Goal: Information Seeking & Learning: Find specific fact

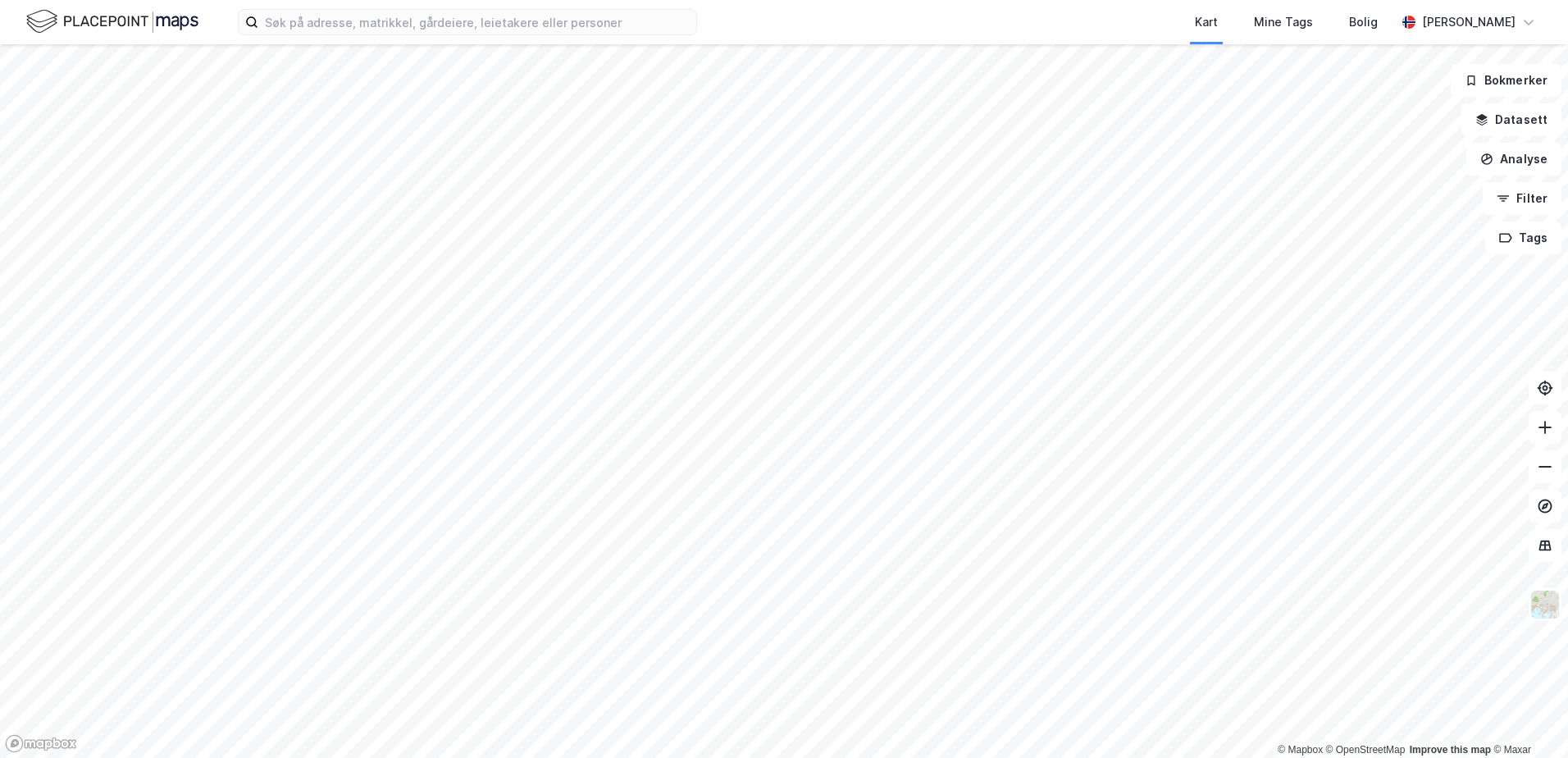
click at [639, 41] on div "Kart Mine Tags Bolig [PERSON_NAME]" at bounding box center [784, 22] width 1568 height 44
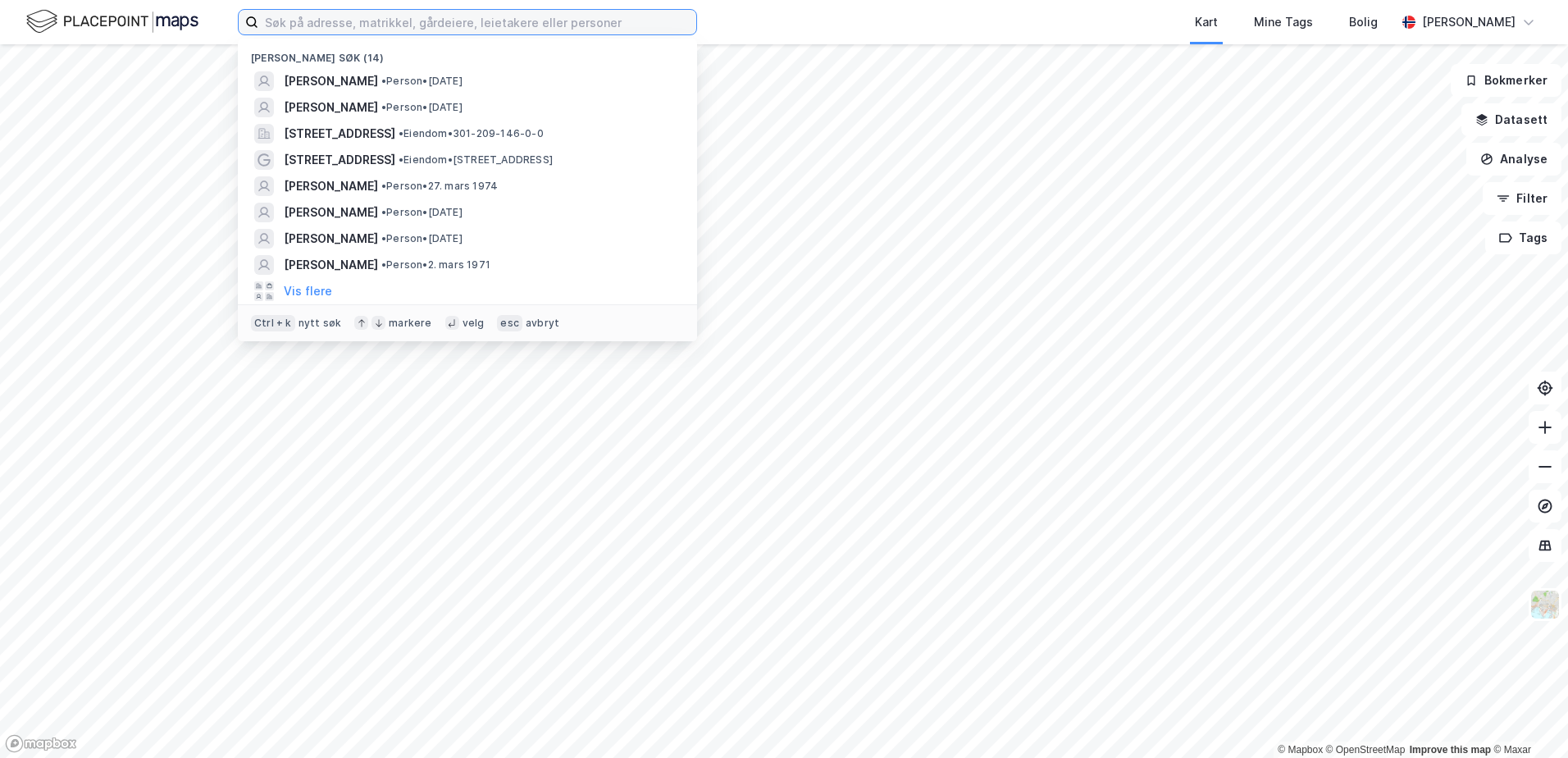
click at [639, 23] on input at bounding box center [477, 22] width 438 height 25
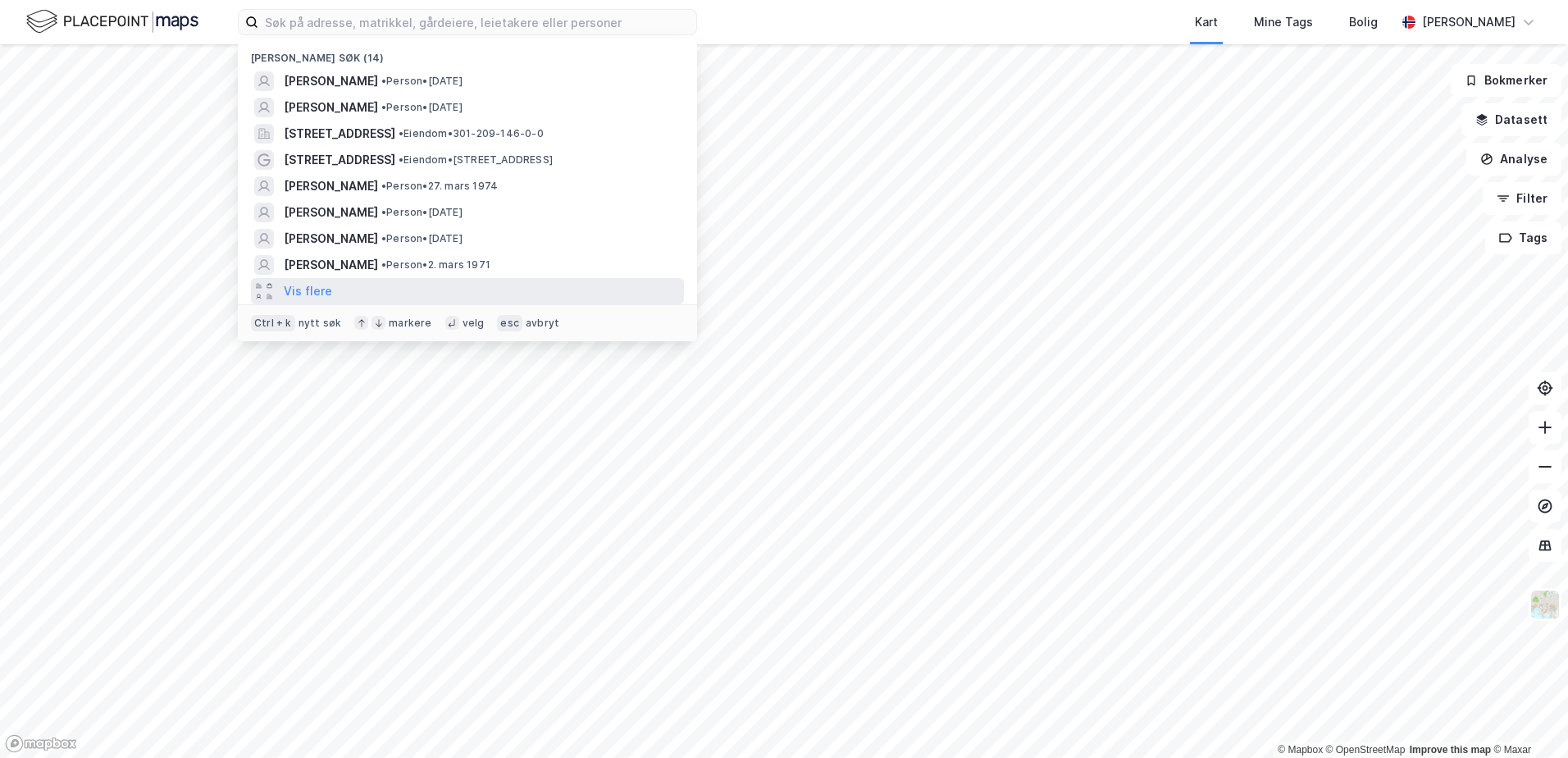
drag, startPoint x: 664, startPoint y: 69, endPoint x: 255, endPoint y: 294, distance: 466.8
click at [255, 294] on div at bounding box center [259, 297] width 9 height 9
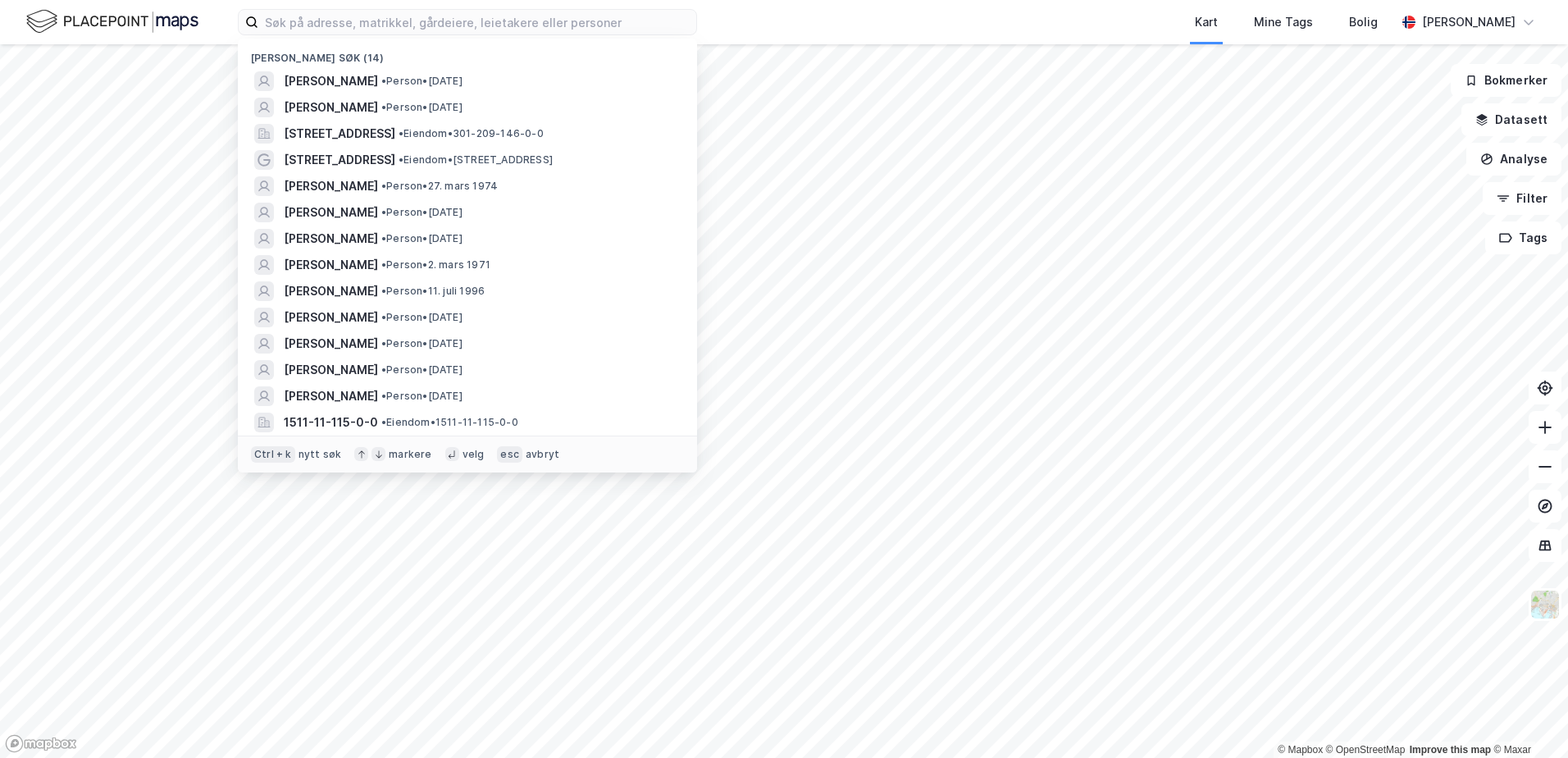
click at [255, 294] on div at bounding box center [264, 291] width 19 height 19
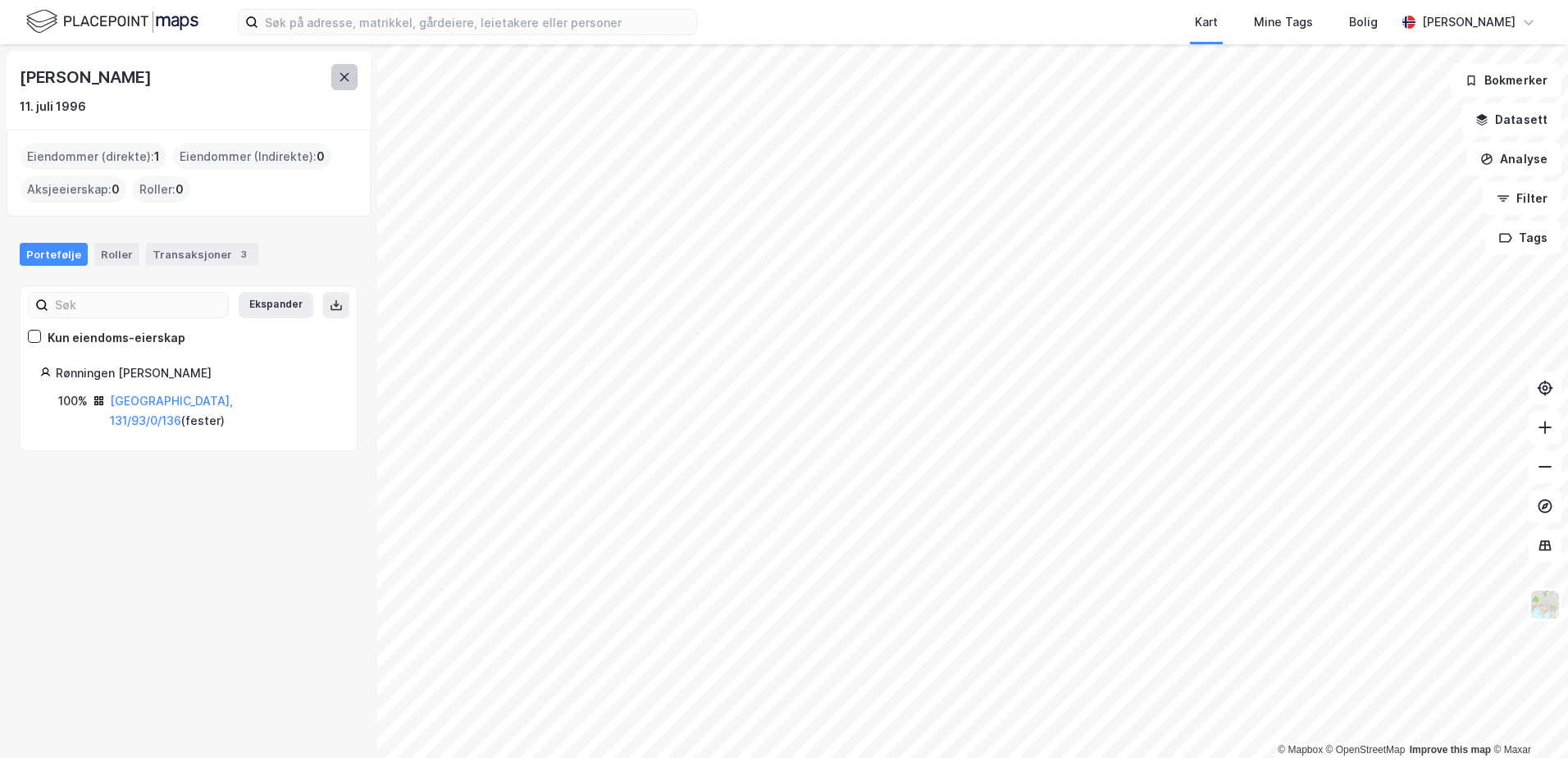
click at [351, 70] on button at bounding box center [344, 77] width 26 height 26
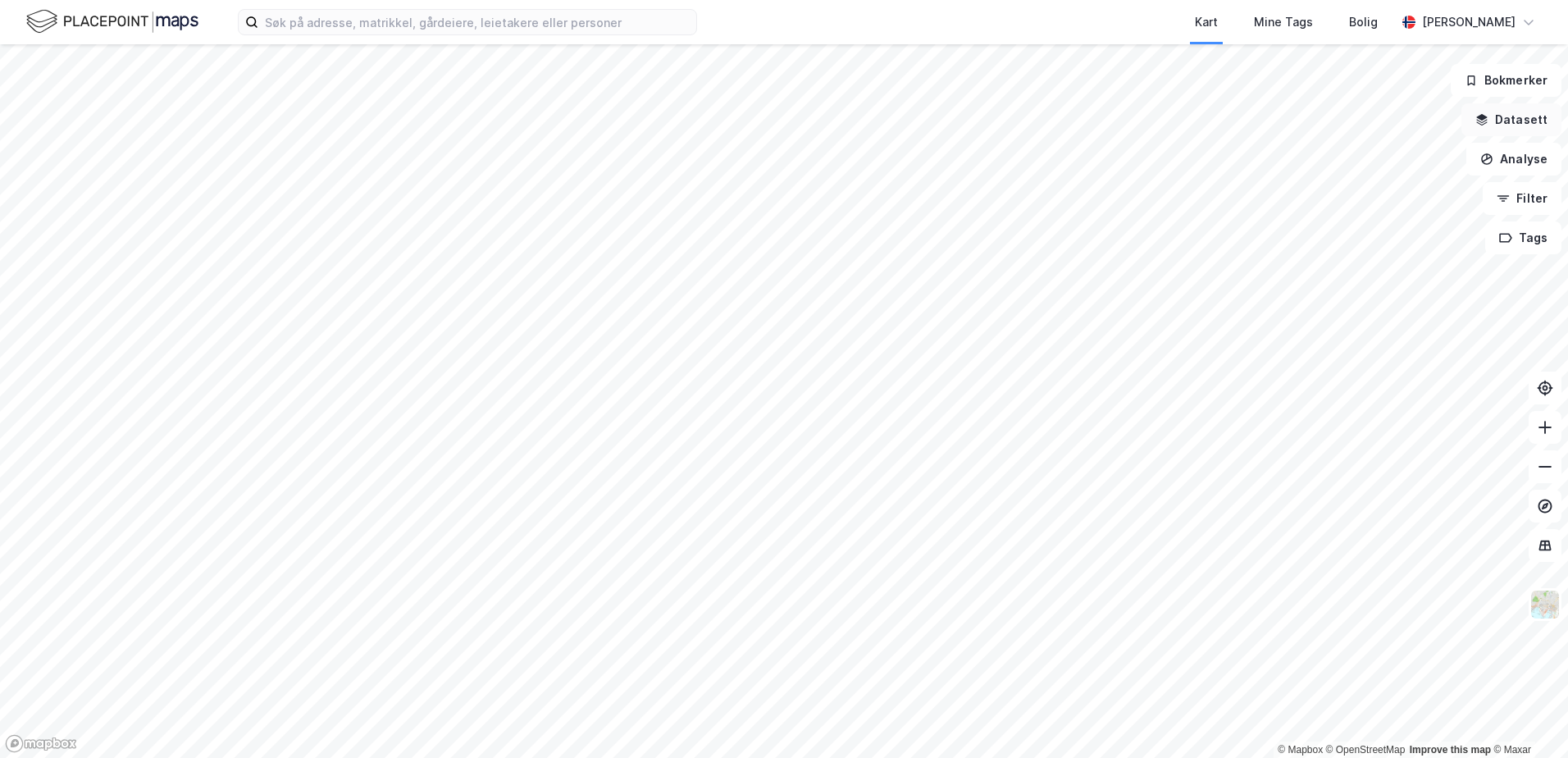
click at [1521, 123] on button "Datasett" at bounding box center [1511, 119] width 100 height 33
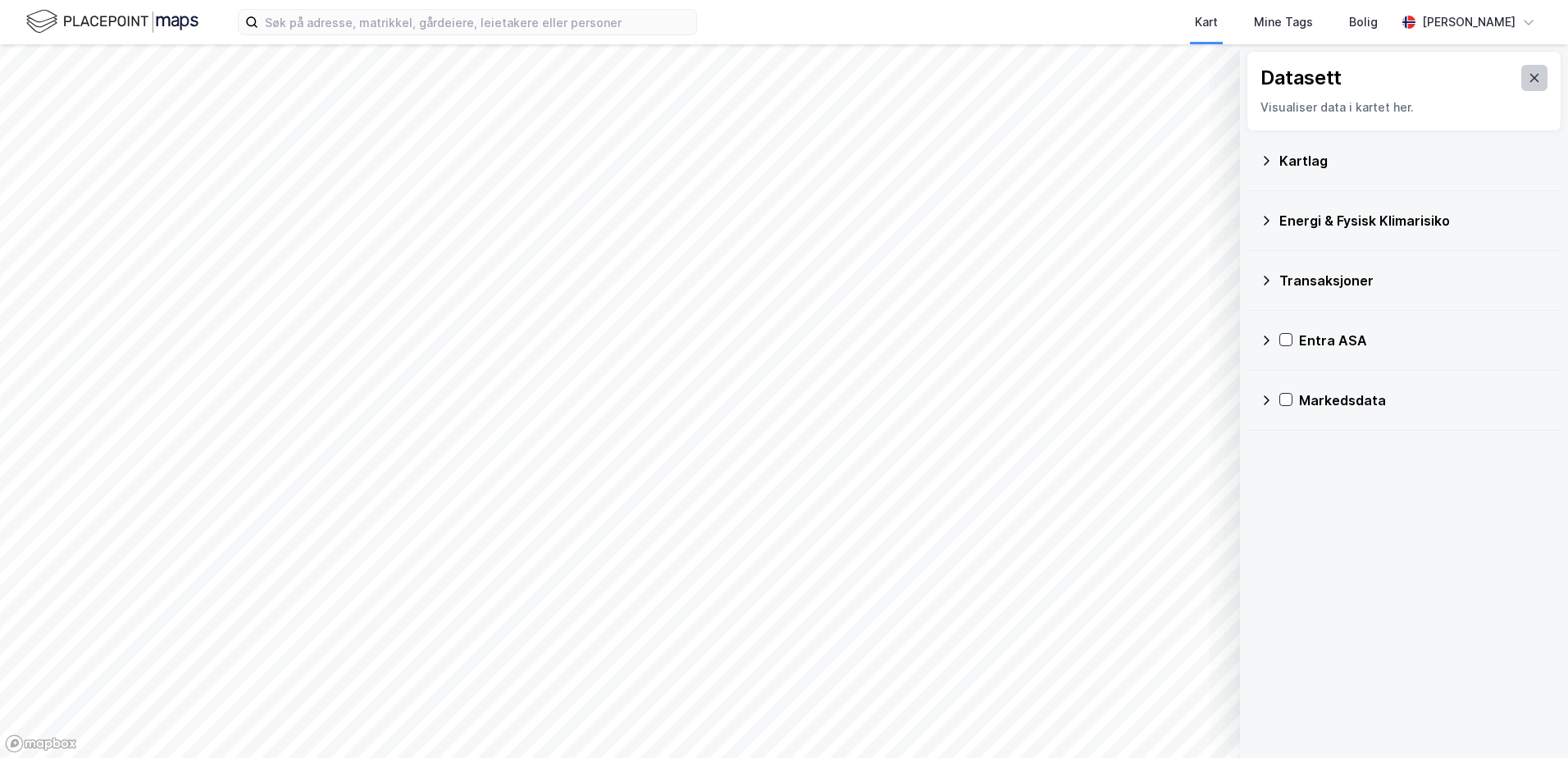
click at [1528, 77] on icon at bounding box center [1535, 78] width 14 height 14
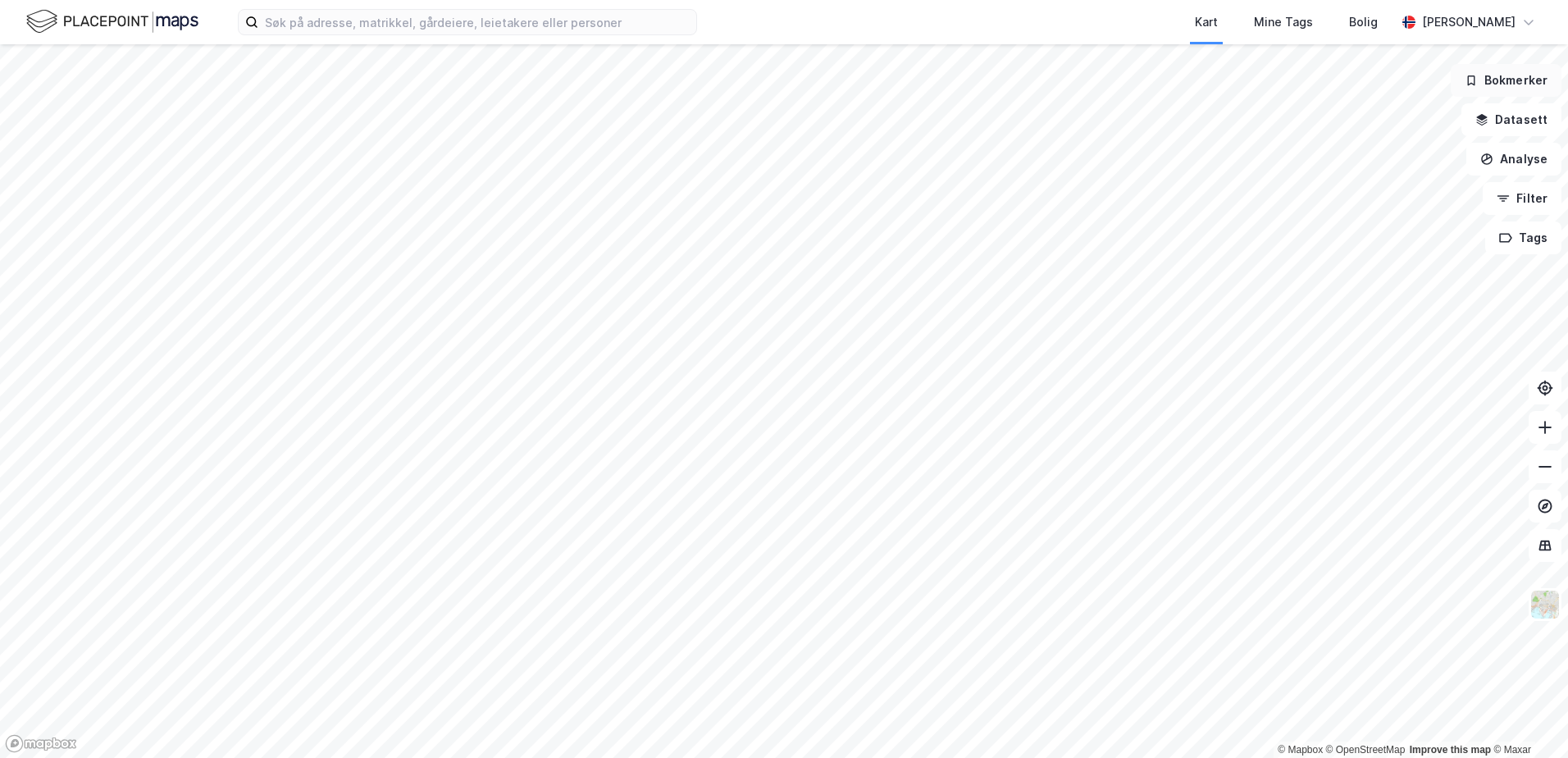
click at [1516, 82] on button "Bokmerker" at bounding box center [1505, 80] width 111 height 33
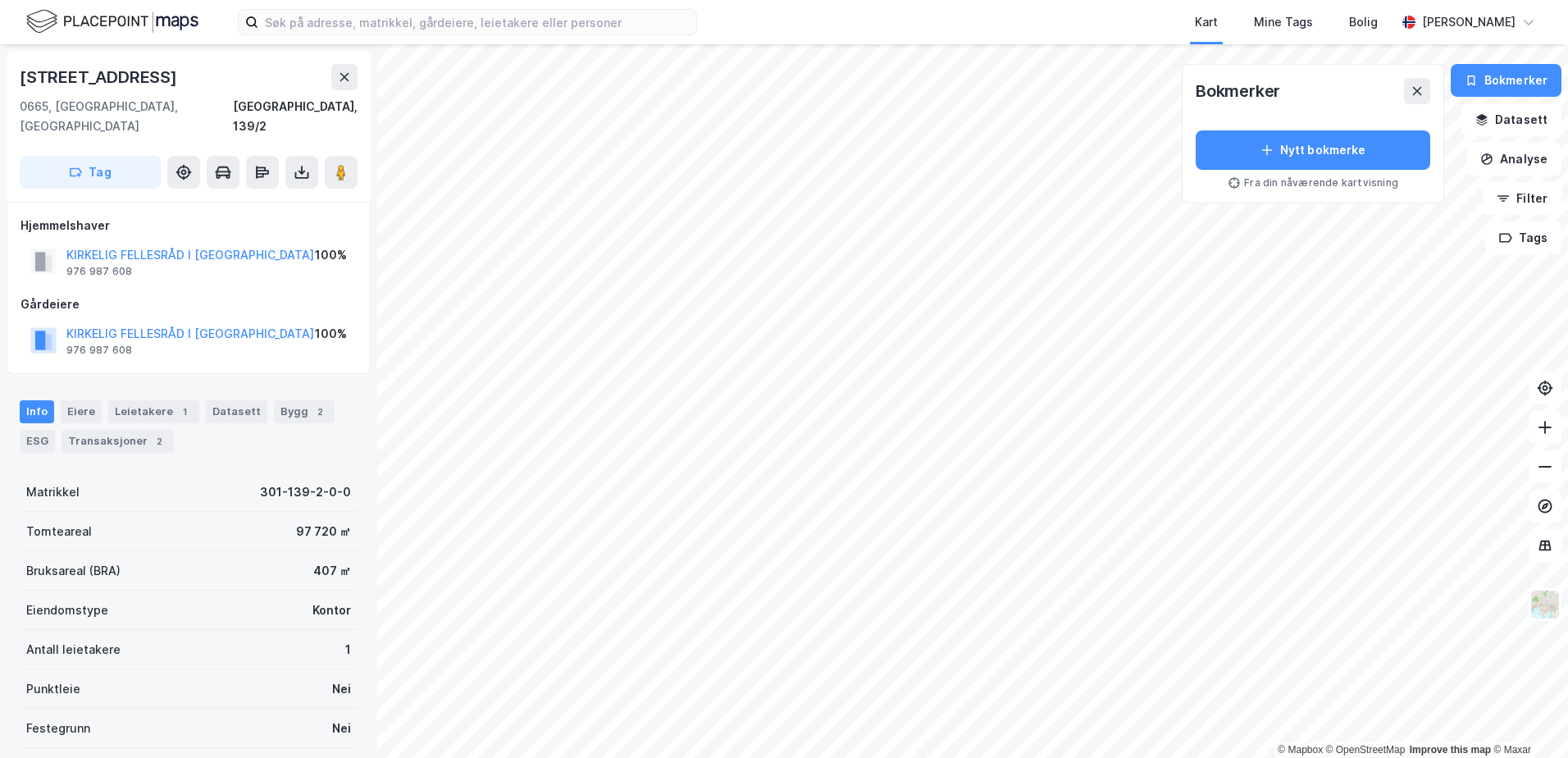
click at [571, 6] on div "Kart Mine Tags Bolig [PERSON_NAME]" at bounding box center [784, 22] width 1568 height 44
click at [342, 75] on icon at bounding box center [345, 77] width 9 height 8
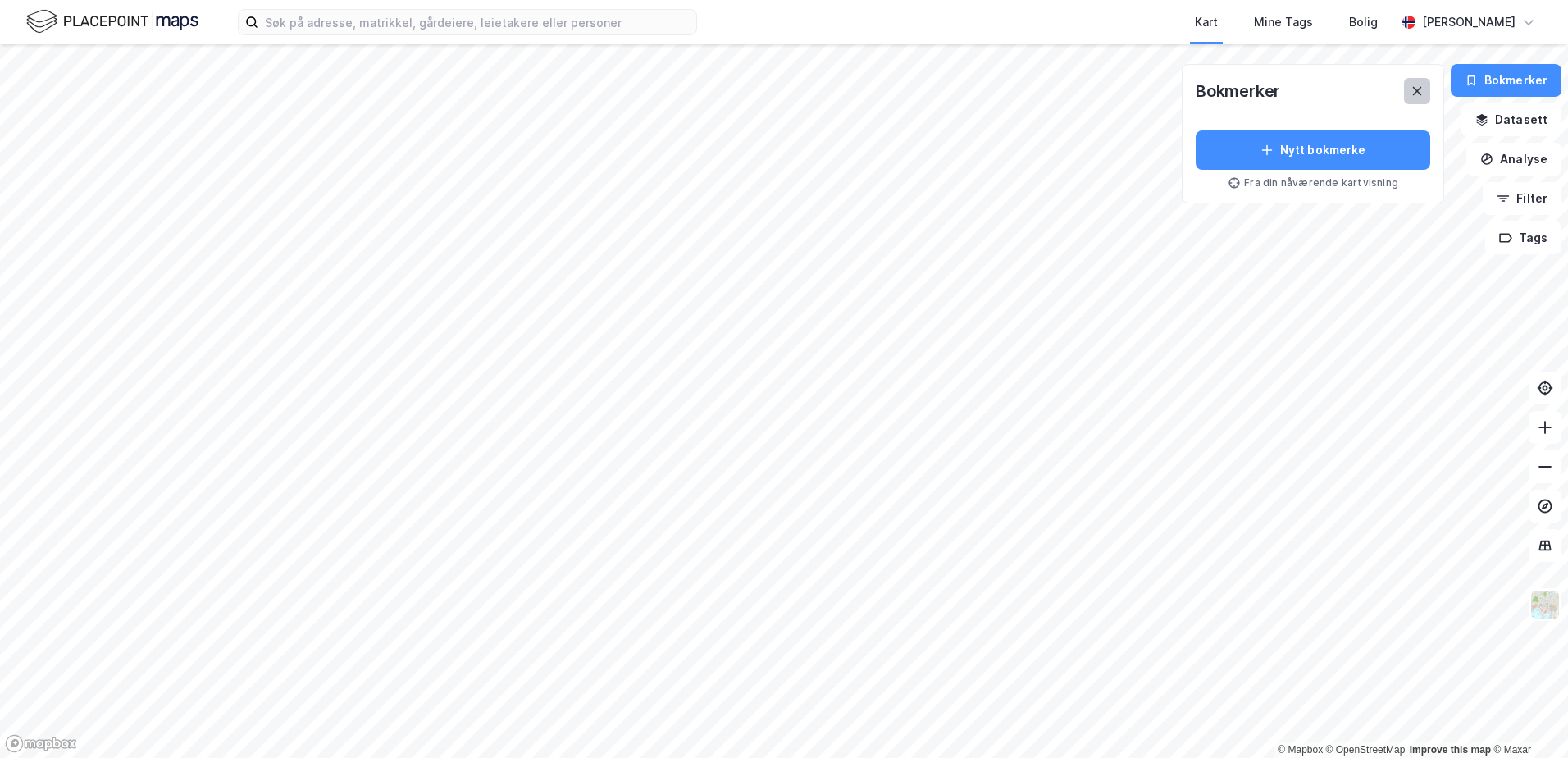
click at [1424, 93] on icon at bounding box center [1418, 91] width 14 height 14
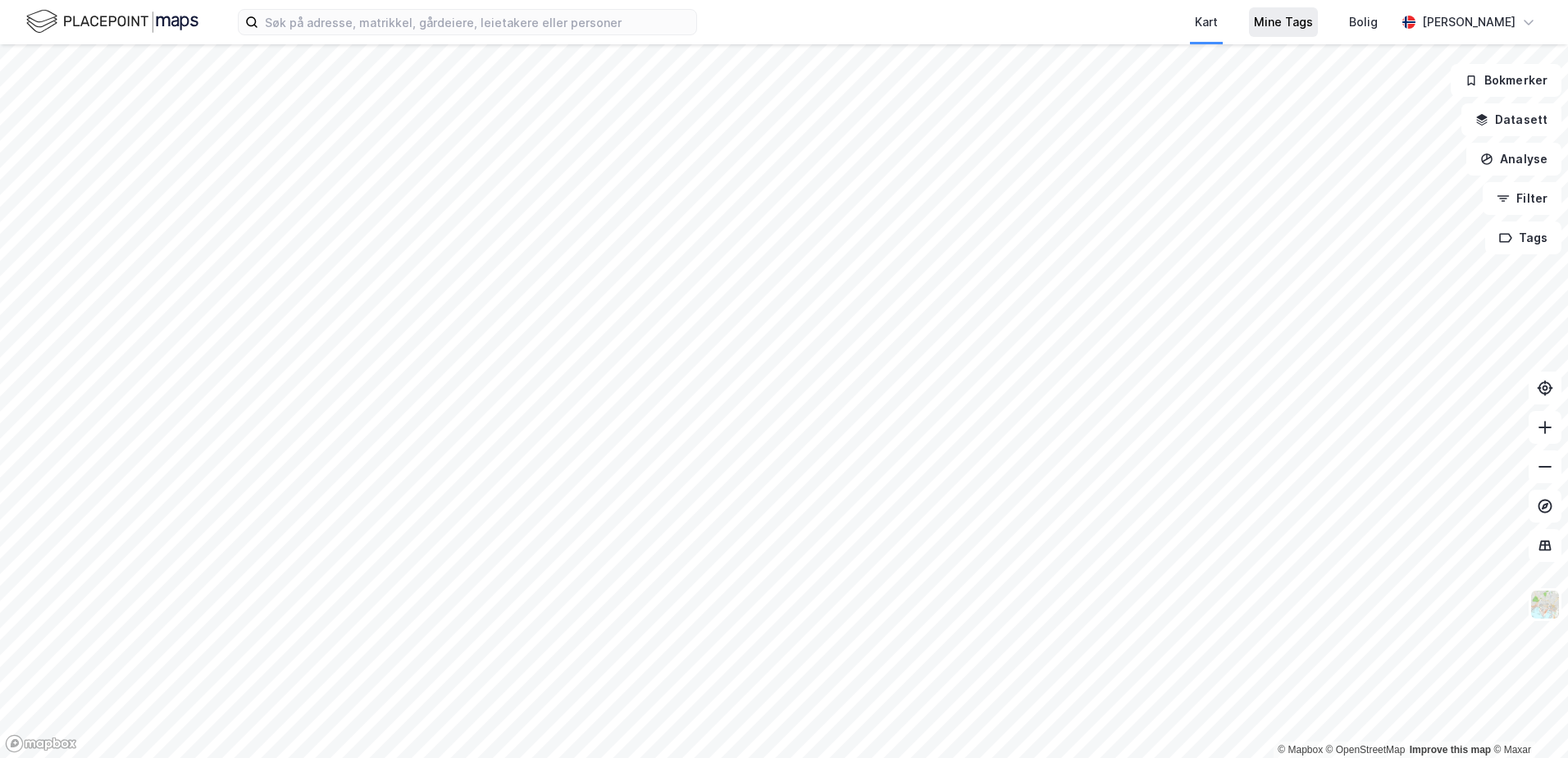
click at [1310, 22] on div "Mine Tags" at bounding box center [1283, 22] width 59 height 19
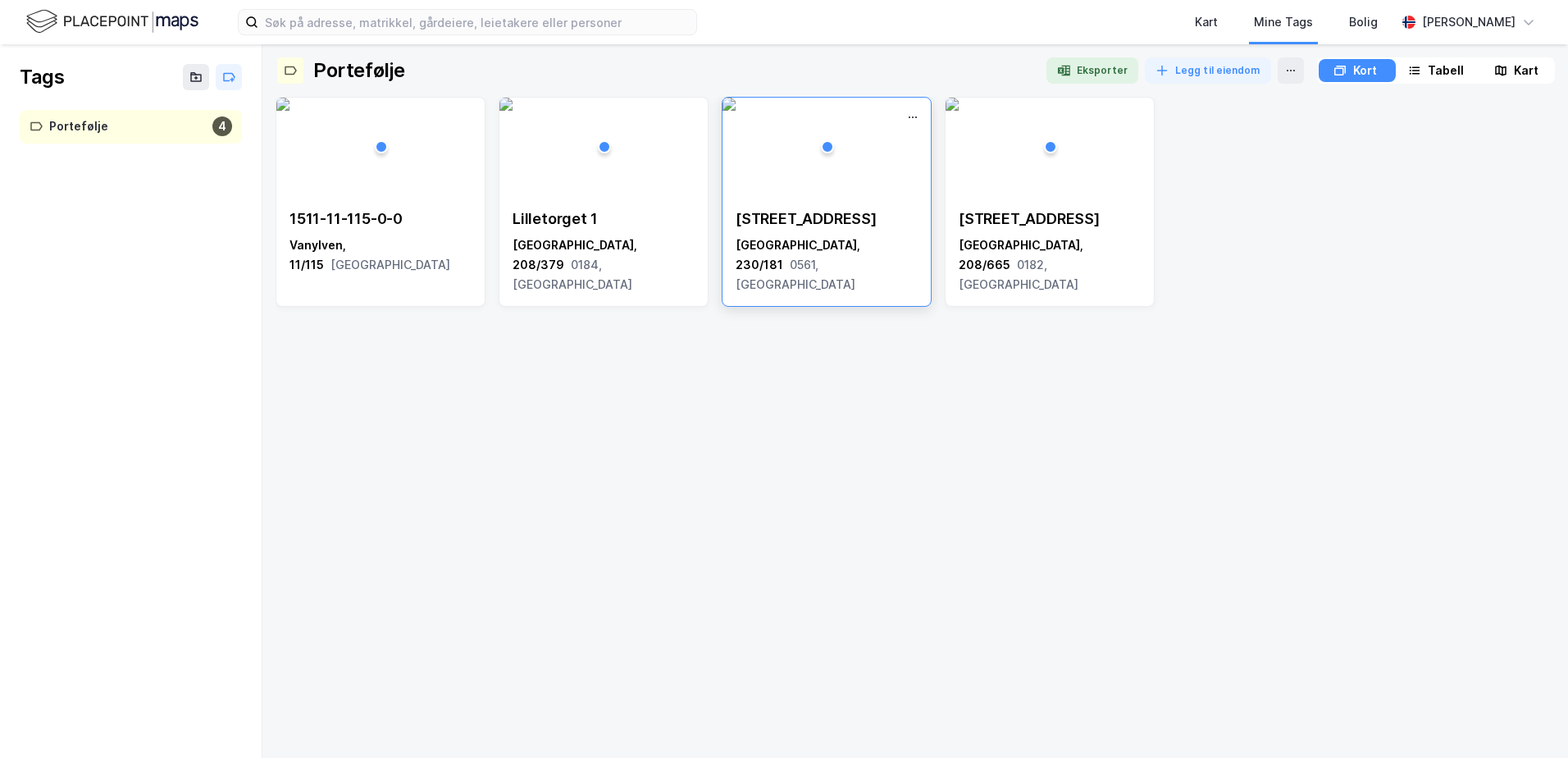
click at [736, 111] on img at bounding box center [729, 105] width 14 height 14
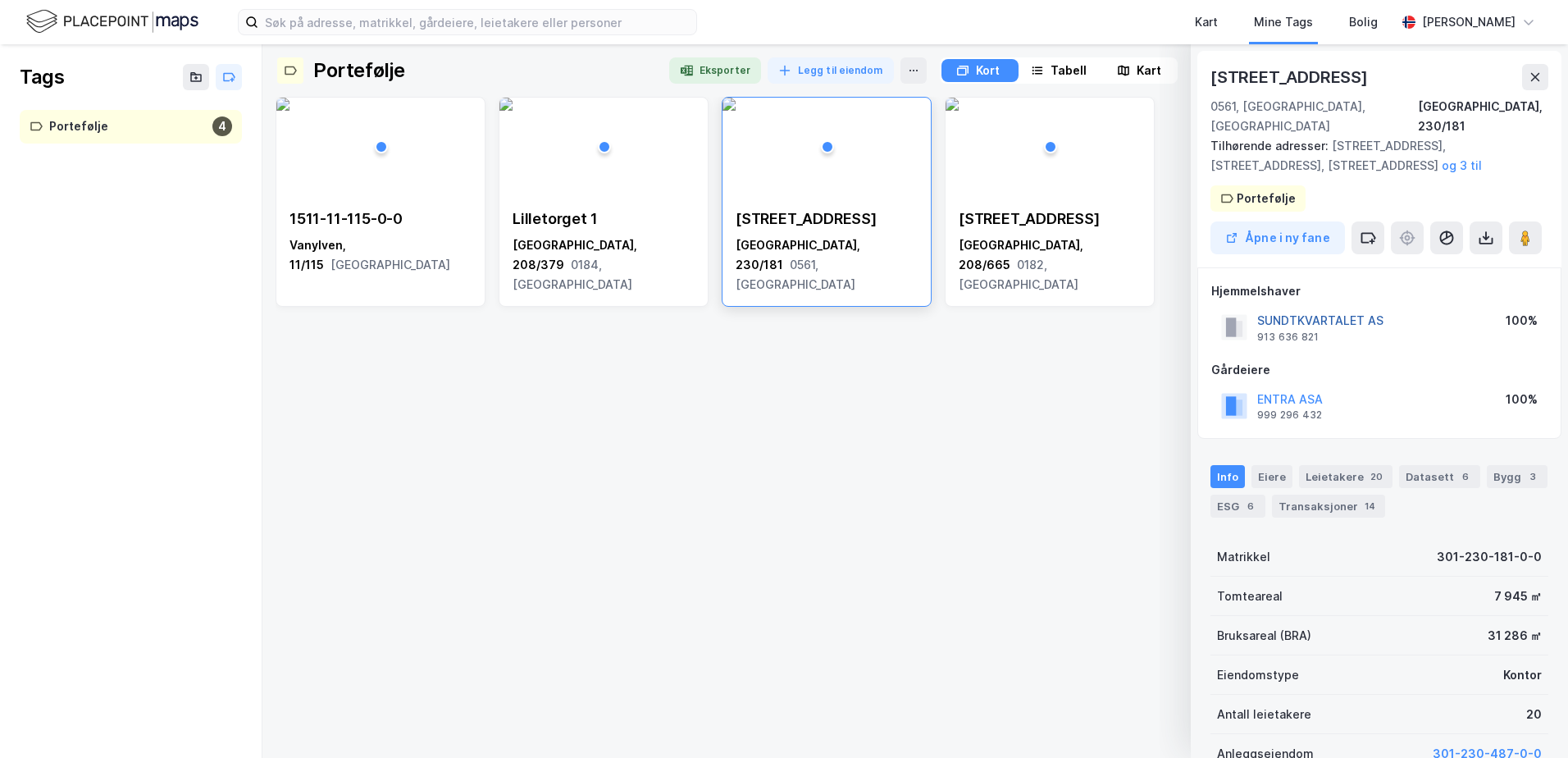
click at [0, 0] on button "SUNDTKVARTALET AS" at bounding box center [0, 0] width 0 height 0
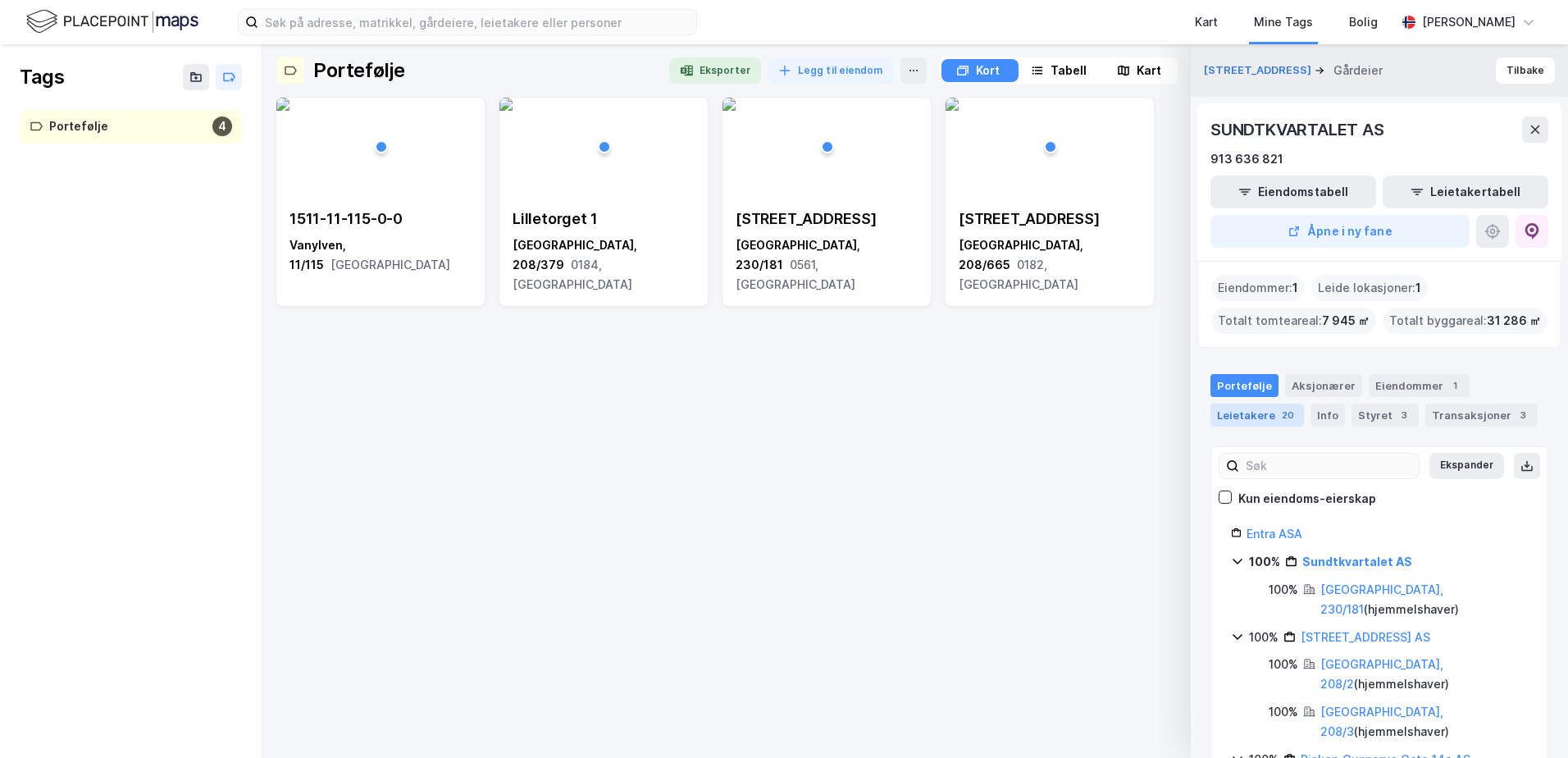
click at [1230, 409] on div "Leietakere 20" at bounding box center [1257, 415] width 94 height 23
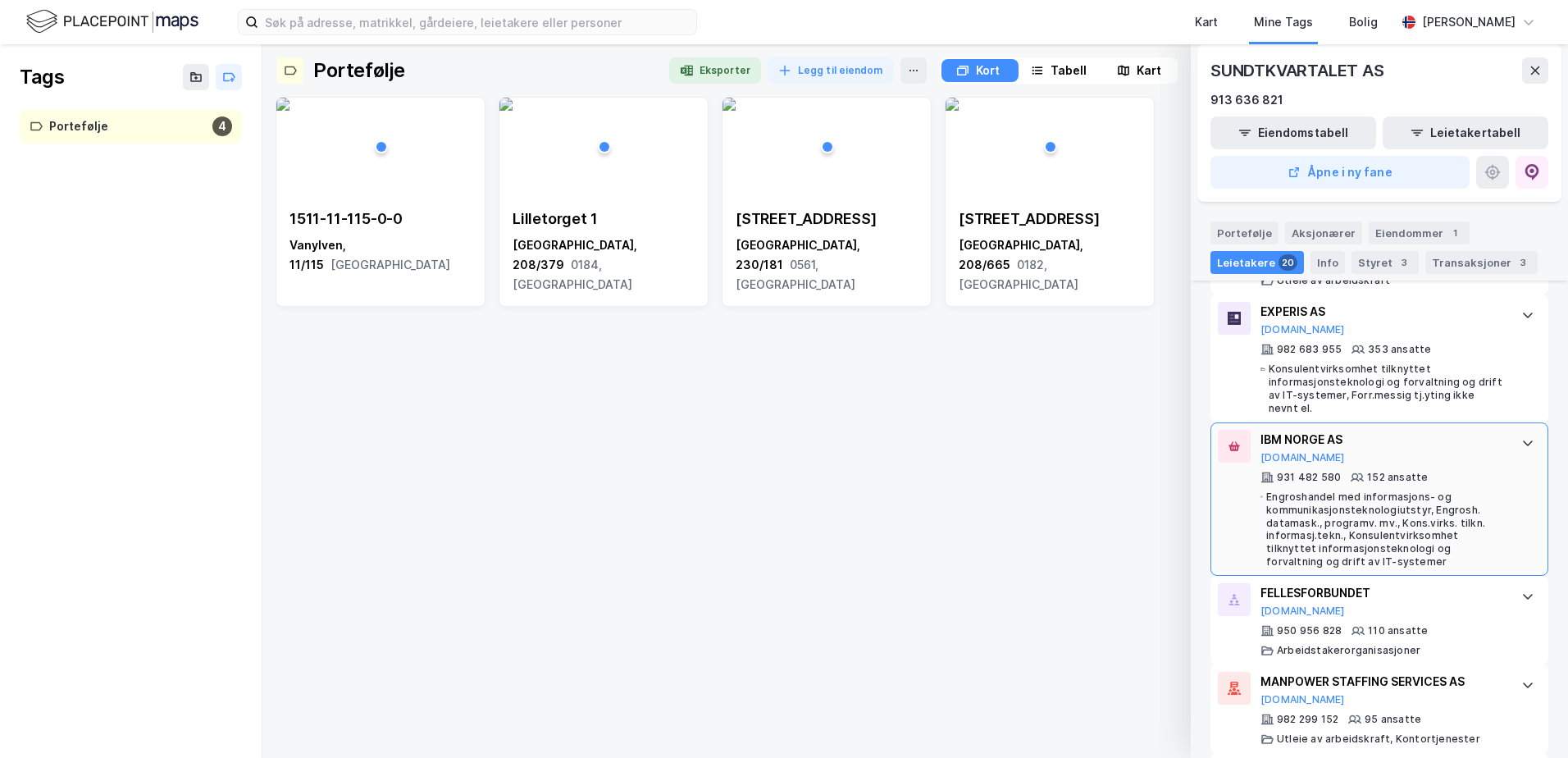
scroll to position [657, 0]
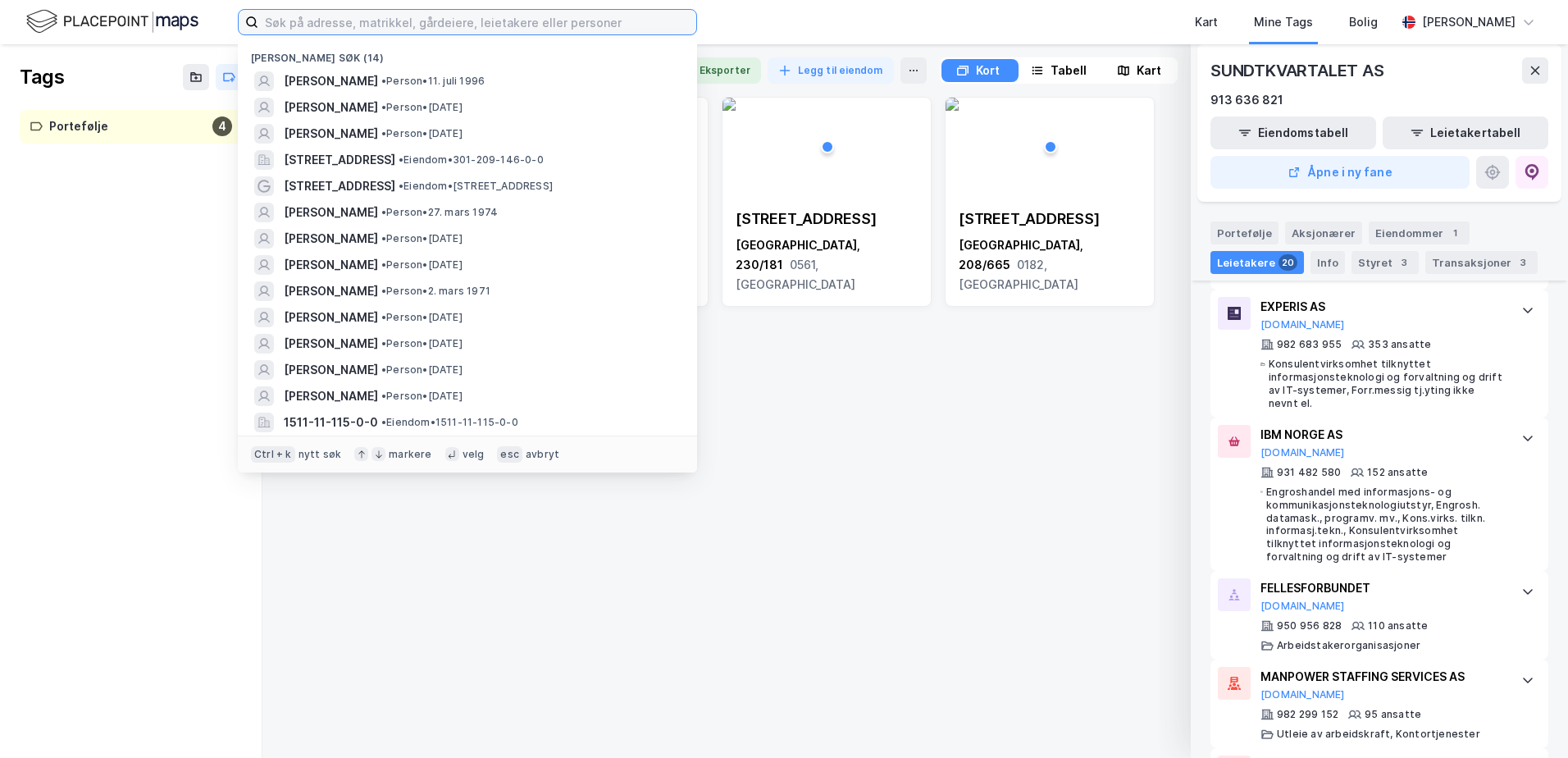
click at [606, 25] on input at bounding box center [477, 22] width 438 height 25
click at [497, 453] on div "esc" at bounding box center [509, 454] width 25 height 16
drag, startPoint x: 404, startPoint y: 58, endPoint x: 307, endPoint y: 61, distance: 97.0
click at [306, 61] on div "[PERSON_NAME] søk (14)" at bounding box center [468, 53] width 460 height 30
click at [395, 453] on div "markere" at bounding box center [410, 455] width 42 height 14
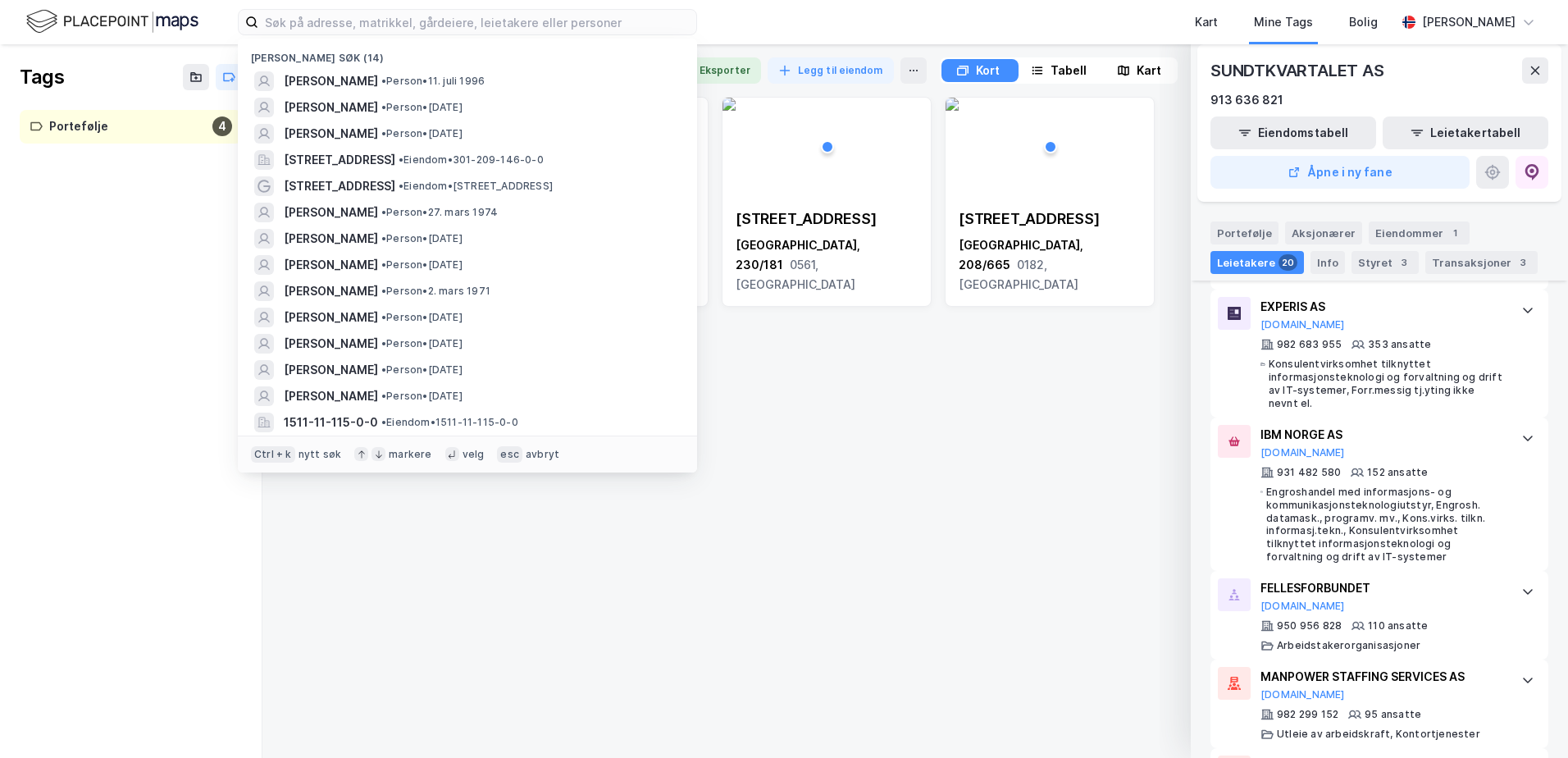
click at [447, 453] on icon at bounding box center [452, 455] width 10 height 10
